Goal: Check status: Check status

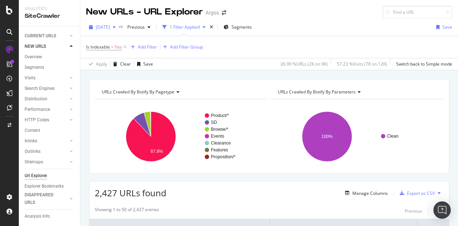
click at [117, 30] on div "[DATE]" at bounding box center [102, 27] width 33 height 11
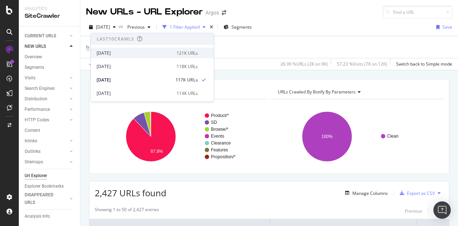
click at [131, 51] on div "[DATE]" at bounding box center [135, 53] width 76 height 7
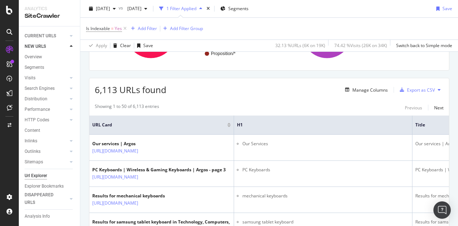
scroll to position [108, 0]
